Goal: Go to known website: Access a specific website the user already knows

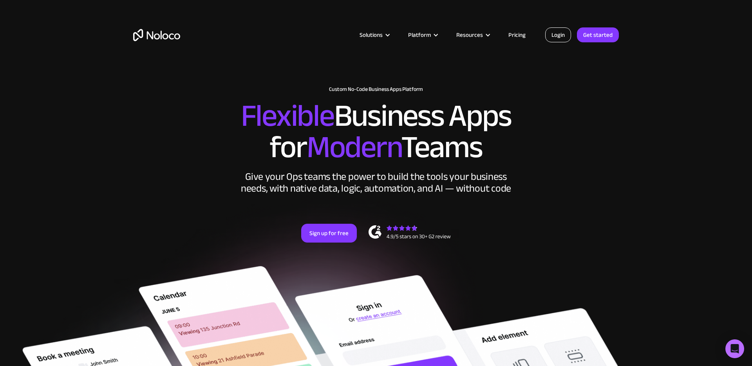
click at [564, 40] on link "Login" at bounding box center [558, 34] width 26 height 15
click at [557, 36] on link "Login" at bounding box center [558, 34] width 26 height 15
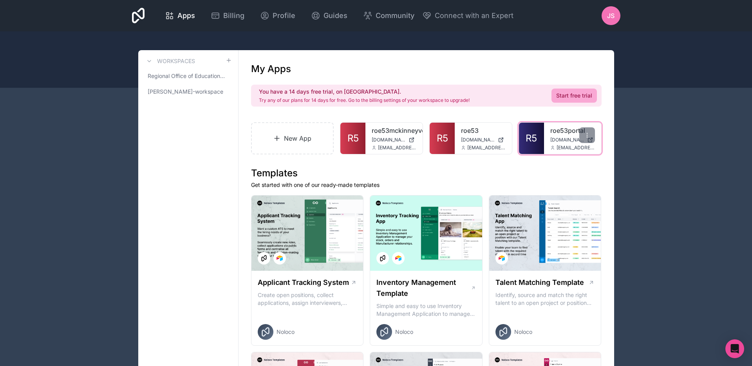
click at [567, 132] on link "roe53portal" at bounding box center [572, 130] width 45 height 9
